Goal: Task Accomplishment & Management: Use online tool/utility

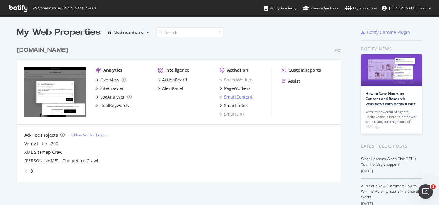
click at [239, 97] on div "SmartContent" at bounding box center [238, 97] width 28 height 6
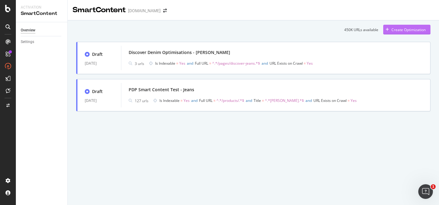
click at [407, 27] on div "Create Optimization" at bounding box center [409, 29] width 34 height 5
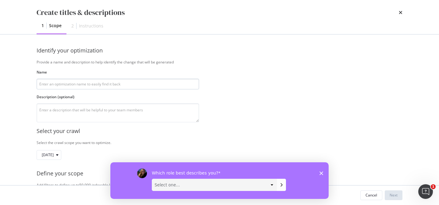
click at [98, 87] on input "modal" at bounding box center [118, 84] width 163 height 11
click at [324, 175] on div "Which role best describes you? Select one... Analyst/BI C-level Leadership Cont…" at bounding box center [219, 180] width 218 height 37
click at [321, 173] on polygon "Close survey" at bounding box center [322, 173] width 4 height 4
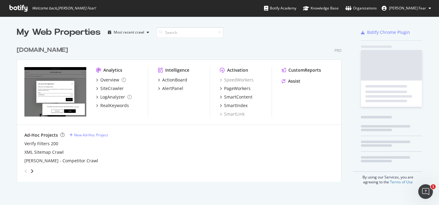
scroll to position [205, 439]
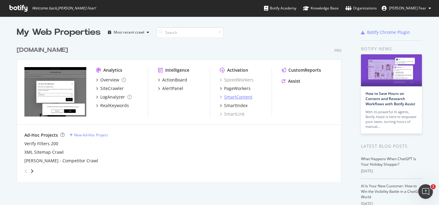
click at [242, 98] on div "SmartContent" at bounding box center [238, 97] width 28 height 6
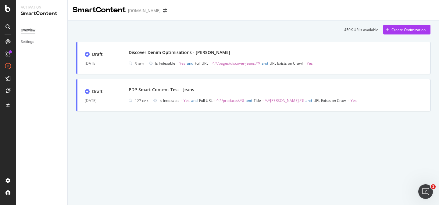
click at [399, 24] on div "450K URLs available Create Optimization Draft [DATE] Discover Denim Optimisatio…" at bounding box center [254, 76] width 372 height 112
click at [400, 27] on div "Create Optimization" at bounding box center [409, 29] width 34 height 5
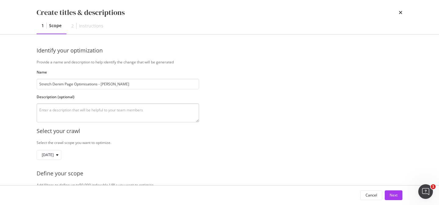
type input "Stretch Denim Page Optimisations - [PERSON_NAME]"
click at [77, 113] on textarea "modal" at bounding box center [118, 112] width 163 height 19
type textarea "New stretch denim PLP created"
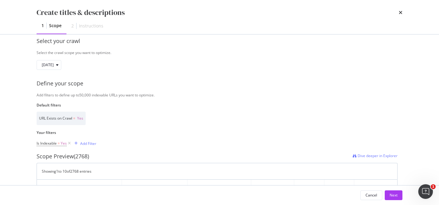
scroll to position [113, 0]
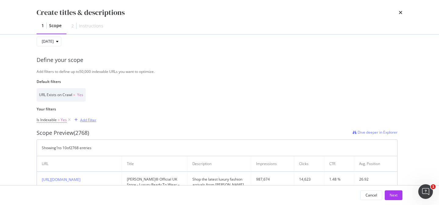
click at [88, 119] on div "Add Filter" at bounding box center [88, 119] width 16 height 5
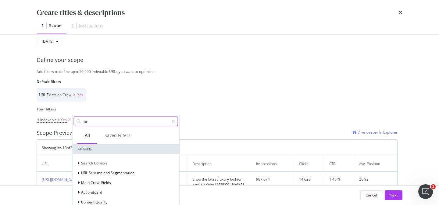
type input "url"
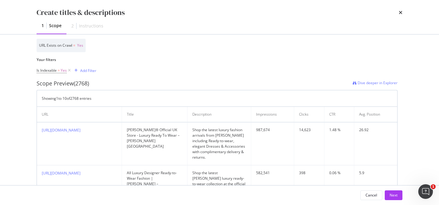
scroll to position [167, 0]
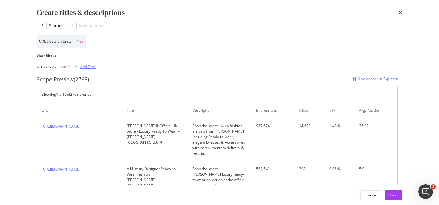
click at [90, 67] on div "Add Filter" at bounding box center [88, 66] width 16 height 5
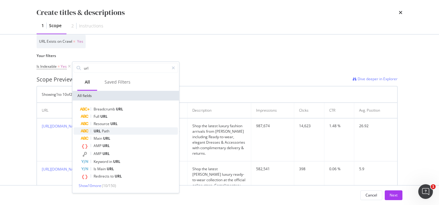
click at [106, 132] on span "Path" at bounding box center [106, 130] width 8 height 5
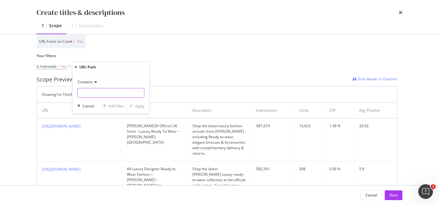
click at [104, 92] on input "Name" at bounding box center [111, 93] width 67 height 10
paste input "/collections/stretch-jeans"
type input "/collections/stretch-jeans"
click at [143, 105] on div "Apply" at bounding box center [139, 105] width 9 height 5
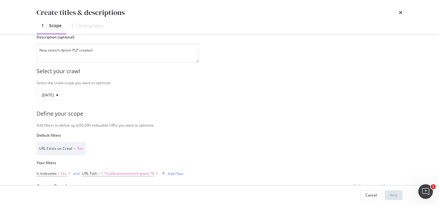
scroll to position [0, 0]
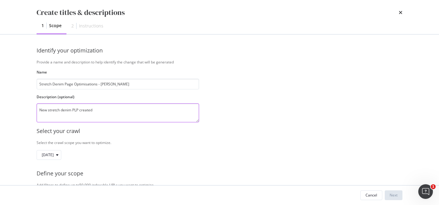
drag, startPoint x: 97, startPoint y: 109, endPoint x: 83, endPoint y: 109, distance: 14.3
click at [83, 109] on textarea "New stretch denim PLP created" at bounding box center [118, 112] width 163 height 19
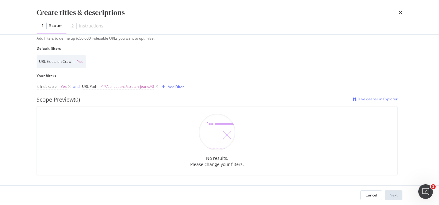
scroll to position [147, 0]
type textarea "New stretch denim PLP optimisations needed for page title and header."
click at [120, 87] on span "^.*/collections/stretch-jeans.*$" at bounding box center [127, 86] width 53 height 9
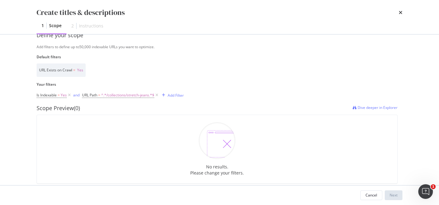
click at [195, 102] on div "Select your crawl Select the crawl scope you want to optimize. [DATE] Define yo…" at bounding box center [220, 84] width 366 height 200
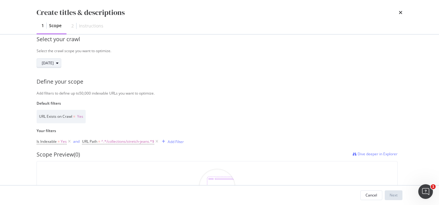
click at [61, 67] on div "[DATE]" at bounding box center [51, 63] width 19 height 9
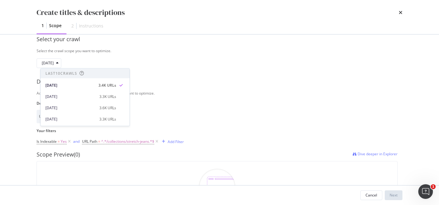
click at [192, 75] on div "Select your crawl Select the crawl scope you want to optimize. [DATE] Define yo…" at bounding box center [220, 131] width 366 height 200
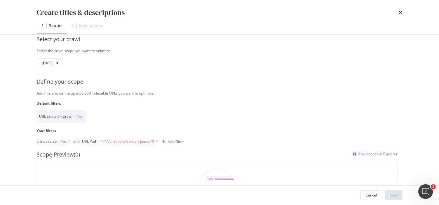
scroll to position [103, 0]
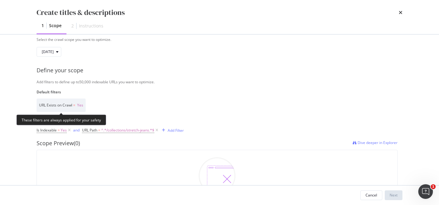
click at [69, 107] on span "URL Exists on Crawl" at bounding box center [55, 104] width 33 height 5
click at [79, 105] on span "Yes" at bounding box center [80, 104] width 6 height 5
click at [54, 105] on span "URL Exists on Crawl" at bounding box center [55, 104] width 33 height 5
click at [43, 104] on span "URL Exists on Crawl" at bounding box center [55, 104] width 33 height 5
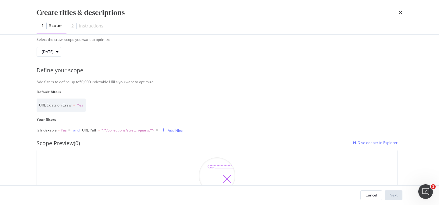
click at [153, 103] on div "URL Exists on Crawl = Yes" at bounding box center [217, 105] width 361 height 13
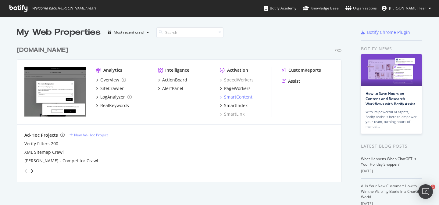
click at [237, 96] on div "SmartContent" at bounding box center [238, 97] width 28 height 6
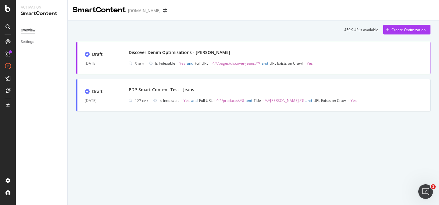
click at [241, 54] on div "Discover Denim Optimisations - [PERSON_NAME]" at bounding box center [276, 52] width 294 height 9
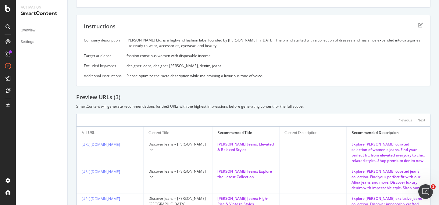
scroll to position [15, 0]
